Goal: Task Accomplishment & Management: Use online tool/utility

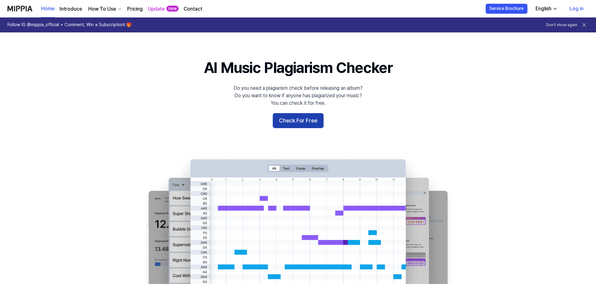
click at [293, 123] on button "Check For Free" at bounding box center [298, 120] width 51 height 15
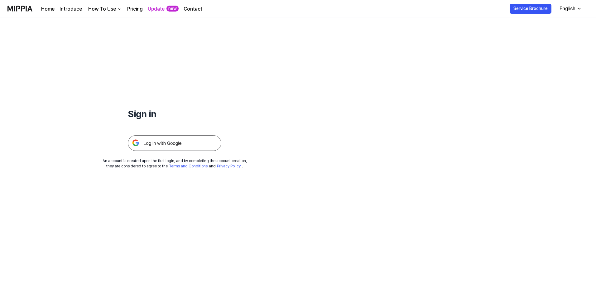
click at [187, 143] on img at bounding box center [174, 143] width 93 height 16
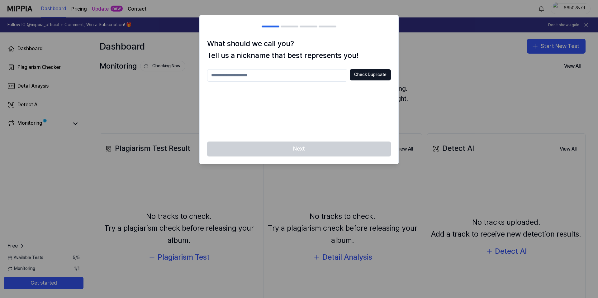
click at [245, 77] on input "text" at bounding box center [277, 75] width 140 height 12
drag, startPoint x: 250, startPoint y: 76, endPoint x: 145, endPoint y: 78, distance: 105.9
click at [143, 78] on body "Dashboard Pricing Update new Contact 66b0787d Follow IG @mippia_official + Comm…" at bounding box center [299, 149] width 598 height 298
click at [364, 77] on button "Check Duplicate" at bounding box center [370, 74] width 41 height 11
click at [231, 65] on div "What should we call you? Tell us a nickname that best represents you! **** Chec…" at bounding box center [299, 90] width 199 height 104
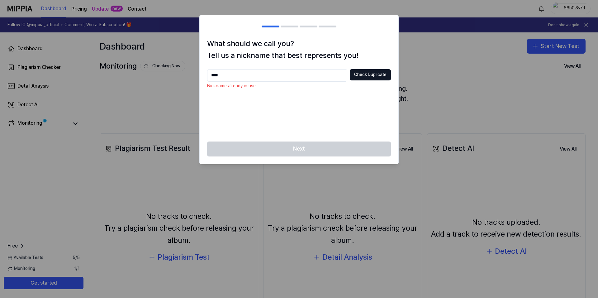
click at [236, 74] on input "*****" at bounding box center [277, 75] width 140 height 12
type input "*******"
click at [371, 75] on button "Check Duplicate" at bounding box center [370, 74] width 41 height 11
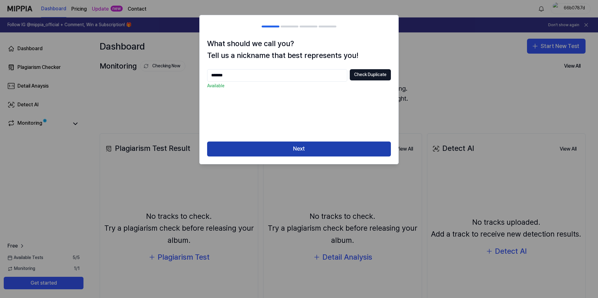
click at [285, 146] on button "Next" at bounding box center [299, 148] width 184 height 15
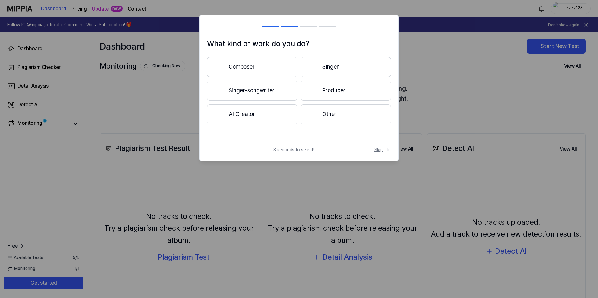
click at [376, 150] on span "Skip" at bounding box center [382, 150] width 17 height 6
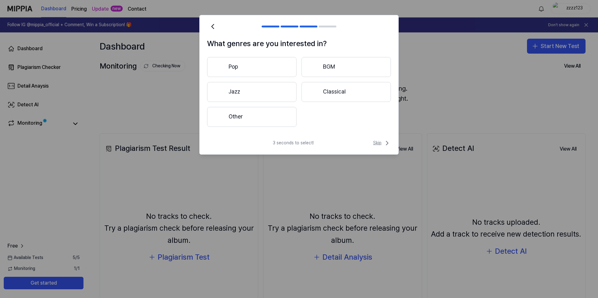
click at [378, 144] on span "Skip" at bounding box center [382, 142] width 18 height 7
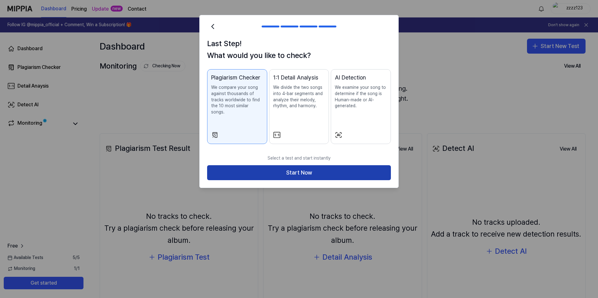
click at [375, 169] on button "Start Now" at bounding box center [299, 172] width 184 height 15
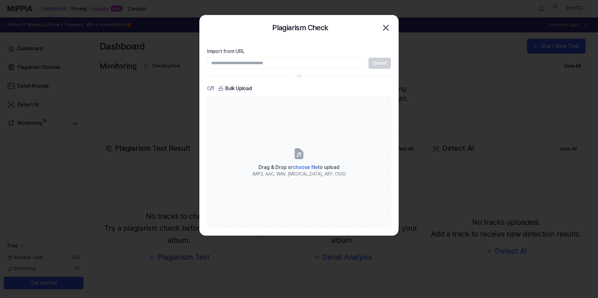
click at [417, 45] on div at bounding box center [299, 149] width 598 height 298
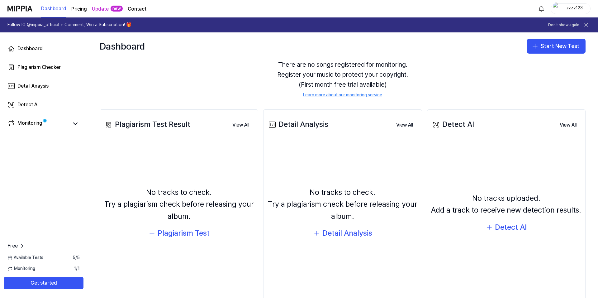
scroll to position [31, 0]
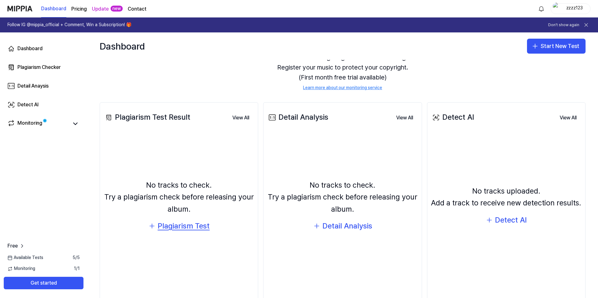
click at [186, 225] on div "Plagiarism Test" at bounding box center [184, 226] width 52 height 12
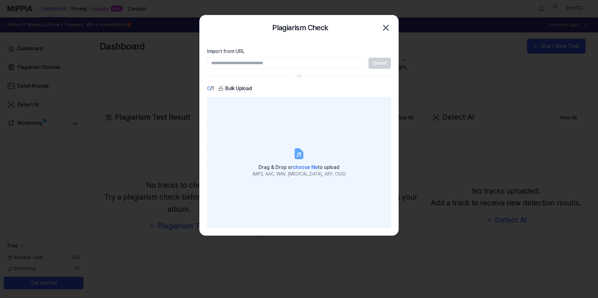
click at [259, 103] on label "Drag & Drop or choose file to upload (MP3, AAC, WAV, FLAC, AIFF, OGG)" at bounding box center [299, 162] width 184 height 131
click at [0, 0] on input "Drag & Drop or choose file to upload (MP3, AAC, WAV, FLAC, AIFF, OGG)" at bounding box center [0, 0] width 0 height 0
click at [334, 153] on label "Drag & Drop or choose file to upload (MP3, AAC, WAV, FLAC, AIFF, OGG)" at bounding box center [299, 162] width 184 height 131
click at [0, 0] on input "Drag & Drop or choose file to upload (MP3, AAC, WAV, FLAC, AIFF, OGG)" at bounding box center [0, 0] width 0 height 0
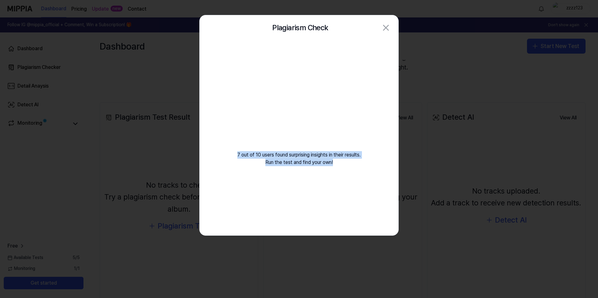
drag, startPoint x: 238, startPoint y: 152, endPoint x: 334, endPoint y: 163, distance: 97.2
click at [334, 163] on div "7 out of 10 users found surprising insights in their results. Run the test and …" at bounding box center [299, 110] width 199 height 141
click at [267, 159] on div "7 out of 10 users found surprising insights in their results. Run the test and …" at bounding box center [299, 110] width 199 height 141
click at [299, 150] on div "7 out of 10 users found surprising insights in their results. Run the test and …" at bounding box center [299, 110] width 199 height 141
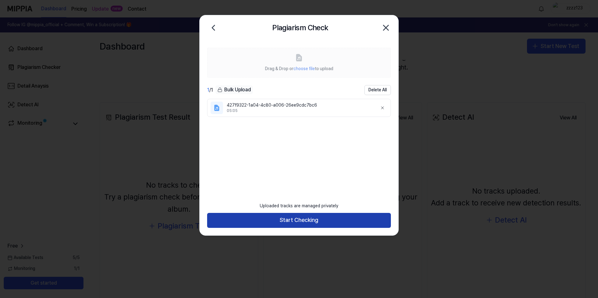
click at [309, 222] on button "Start Checking" at bounding box center [299, 220] width 184 height 15
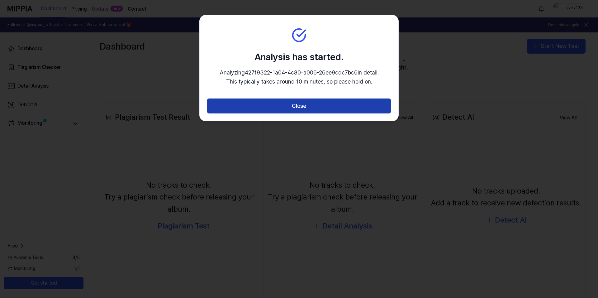
click at [301, 109] on button "Close" at bounding box center [299, 105] width 184 height 15
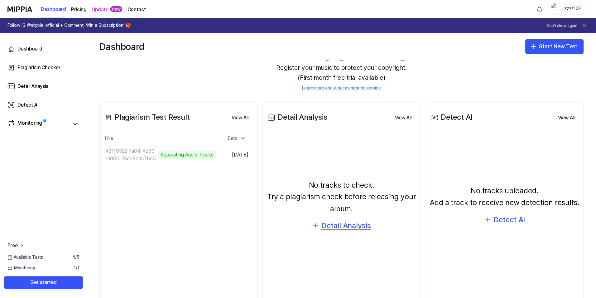
scroll to position [46, 0]
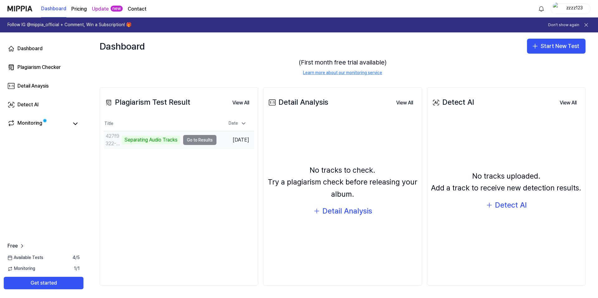
click at [193, 142] on td "427f9322-1a04-4c80-a006-26ee9cdc7bc6 Separating Audio Tracks Go to Results" at bounding box center [160, 139] width 113 height 17
click at [198, 140] on td "427f9322-1a04-4c80-a006-26ee9cdc7bc6 Separating Audio Tracks Go to Results" at bounding box center [160, 139] width 113 height 17
click at [170, 155] on div "Plagiarism Test Result View All Plagiarism Test Result Title Date 427f9322-1a04…" at bounding box center [179, 186] width 159 height 198
click at [41, 125] on div "Monitoring" at bounding box center [29, 123] width 25 height 9
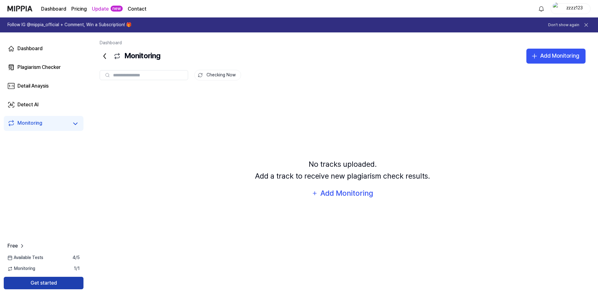
click at [63, 282] on button "Get started" at bounding box center [44, 283] width 80 height 12
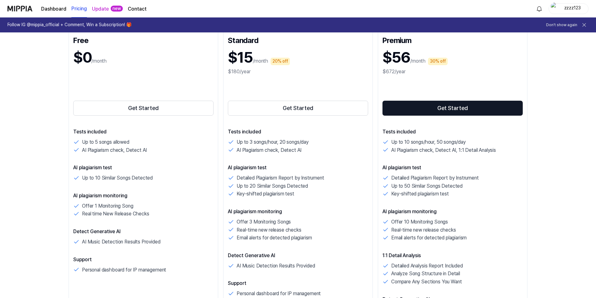
scroll to position [93, 0]
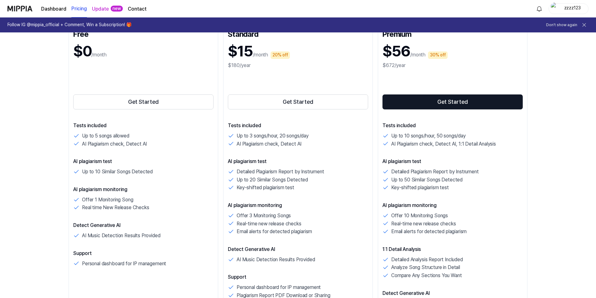
click at [248, 136] on p "Up to 3 songs/hour, 20 songs/day" at bounding box center [272, 136] width 72 height 8
click at [247, 134] on p "Up to 3 songs/hour, 20 songs/day" at bounding box center [272, 136] width 72 height 8
click at [435, 133] on p "Up to 10 songs/hour, 50 songs/day" at bounding box center [428, 136] width 74 height 8
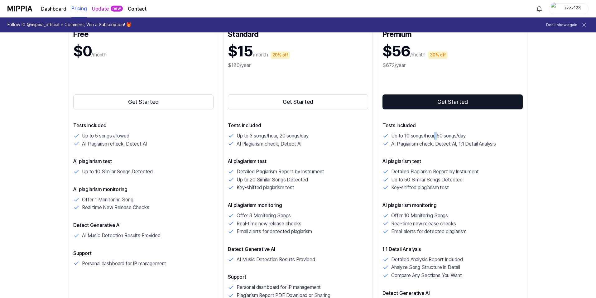
click at [435, 133] on p "Up to 10 songs/hour, 50 songs/day" at bounding box center [428, 136] width 74 height 8
click at [421, 146] on p "AI Plagiarism check, Detect AI, 1:1 Detail Analysis" at bounding box center [443, 144] width 105 height 8
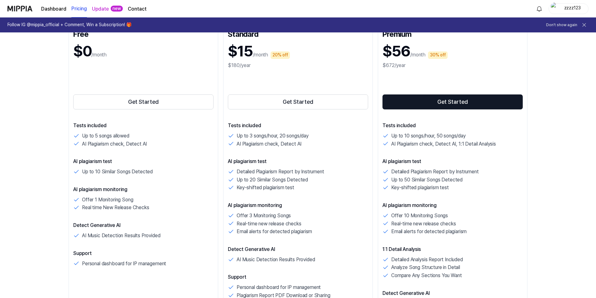
click at [397, 172] on p "Detailed Plagiarism Report by Instrument" at bounding box center [435, 172] width 88 height 8
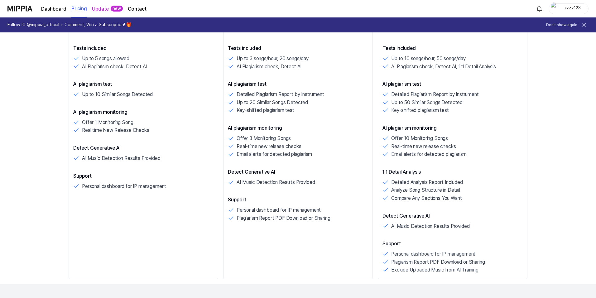
scroll to position [249, 0]
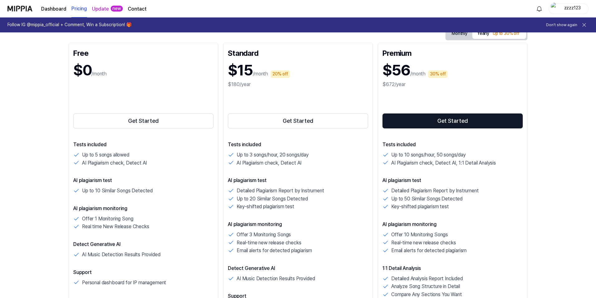
drag, startPoint x: 397, startPoint y: 176, endPoint x: 421, endPoint y: 167, distance: 25.3
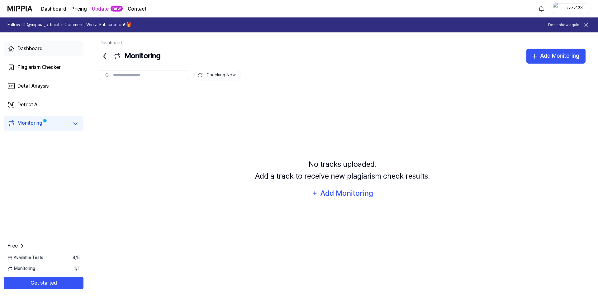
click at [27, 53] on link "Dashboard" at bounding box center [44, 48] width 80 height 15
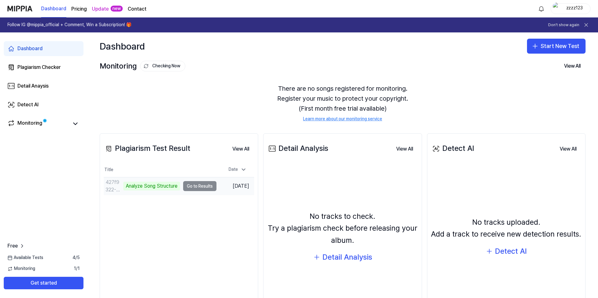
drag, startPoint x: 199, startPoint y: 187, endPoint x: 195, endPoint y: 187, distance: 4.0
click at [198, 187] on td "427f9322-1a04-4c80-a006-26ee9cdc7bc6 Analyze Song Structure Go to Results" at bounding box center [160, 185] width 113 height 17
click at [140, 187] on div "Analyze Song Structure" at bounding box center [151, 186] width 57 height 9
click at [114, 186] on div "427f9322-1a04-4c80-a006-26ee9cdc7bc6" at bounding box center [114, 185] width 17 height 15
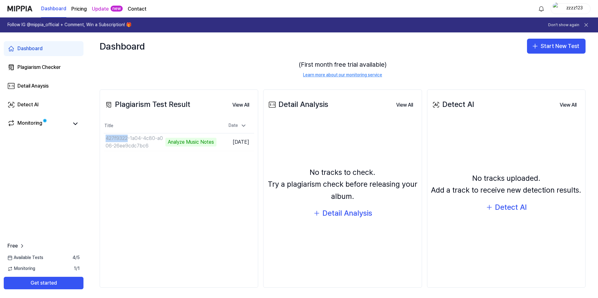
scroll to position [46, 0]
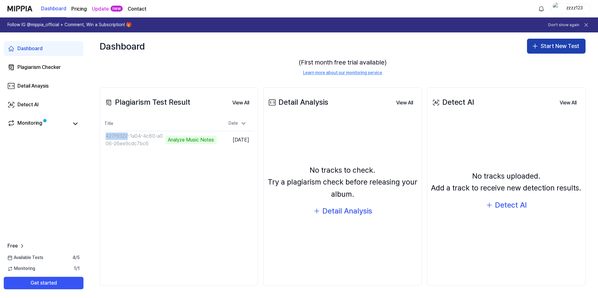
click at [545, 51] on button "Start New Test" at bounding box center [556, 46] width 59 height 15
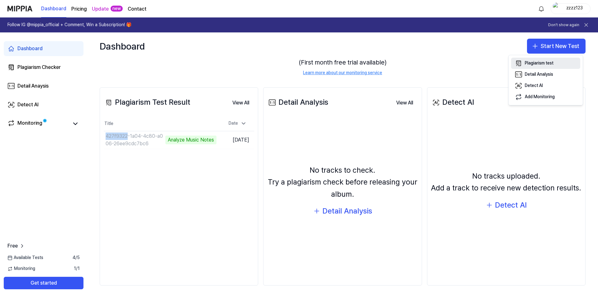
click at [561, 62] on button "Plagiarism test" at bounding box center [545, 63] width 69 height 11
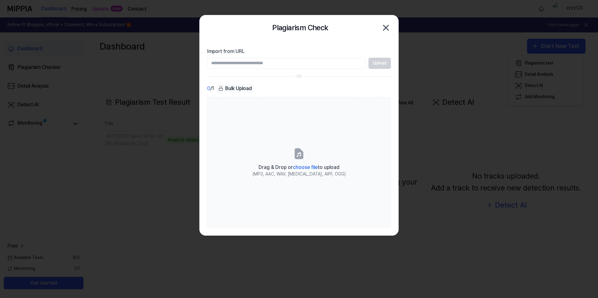
click at [248, 63] on input "Import from URL" at bounding box center [286, 63] width 159 height 11
type input "**********"
click at [389, 28] on icon "button" at bounding box center [386, 28] width 10 height 10
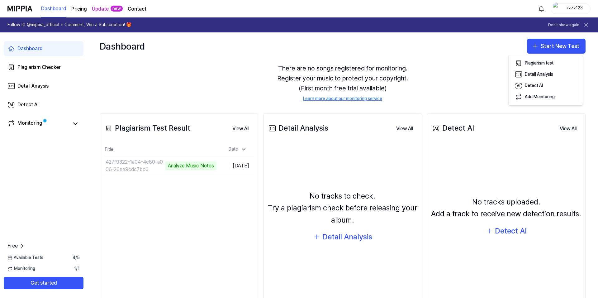
scroll to position [15, 0]
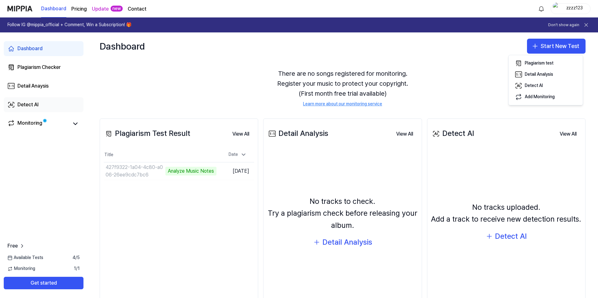
click at [33, 107] on div "Detect AI" at bounding box center [27, 104] width 21 height 7
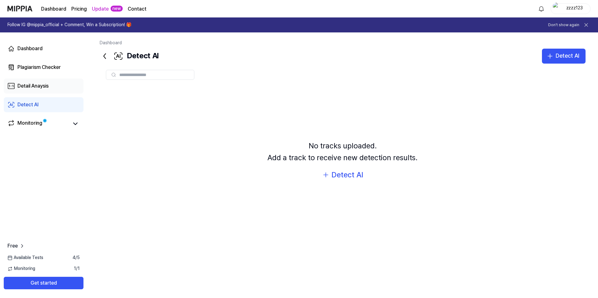
click at [50, 83] on link "Detail Anaysis" at bounding box center [44, 85] width 80 height 15
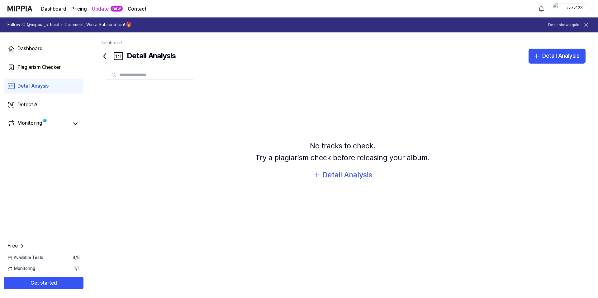
click at [79, 11] on page\) "Pricing" at bounding box center [79, 8] width 16 height 7
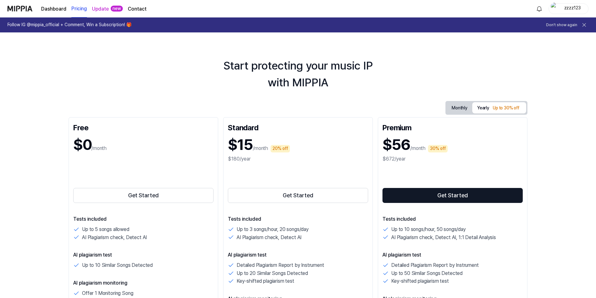
click at [498, 110] on div "Up to 30% off" at bounding box center [506, 107] width 30 height 7
click at [460, 106] on button "Monthly" at bounding box center [459, 107] width 26 height 11
click at [434, 231] on p "Up to 10 songs/hour, 50 songs/day" at bounding box center [428, 229] width 74 height 8
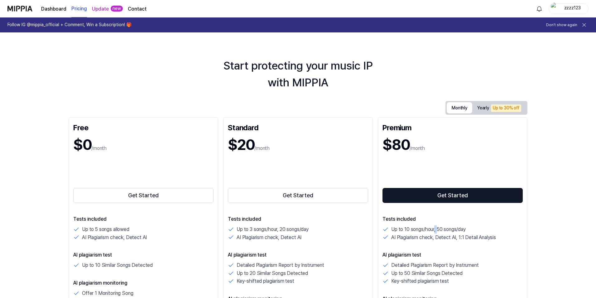
click at [434, 231] on p "Up to 10 songs/hour, 50 songs/day" at bounding box center [428, 229] width 74 height 8
click at [412, 227] on p "Up to 10 songs/hour, 50 songs/day" at bounding box center [428, 229] width 74 height 8
click at [44, 8] on link "Dashboard" at bounding box center [53, 8] width 25 height 7
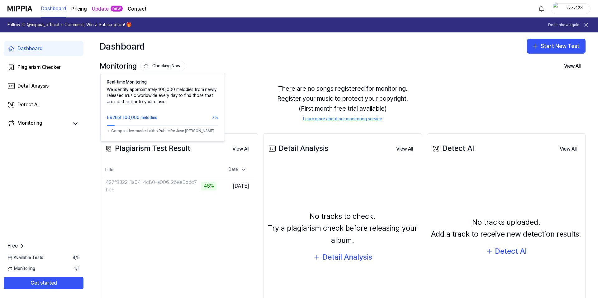
click at [160, 57] on div "Dashboard Start New Test" at bounding box center [342, 45] width 511 height 27
